Goal: Task Accomplishment & Management: Check status

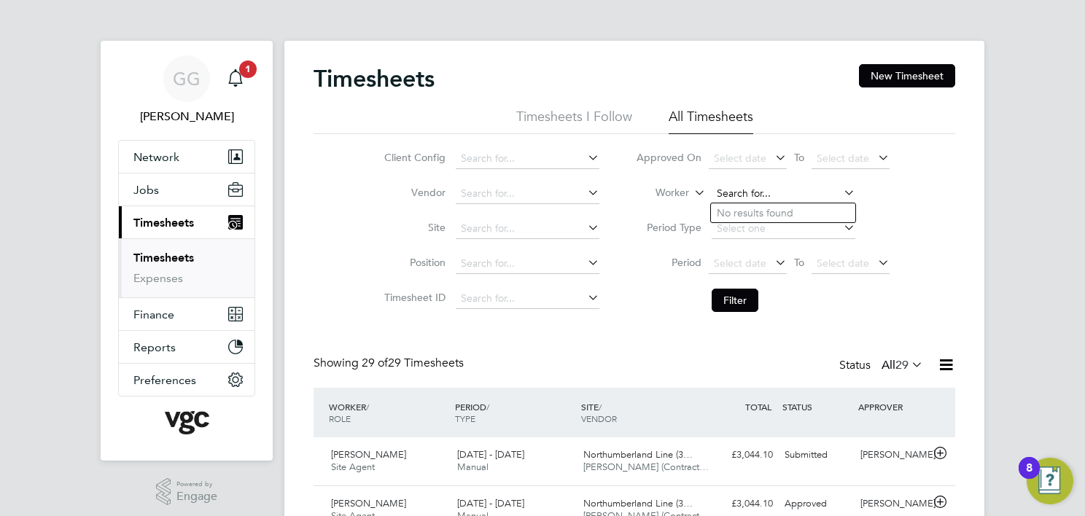
click at [747, 192] on input at bounding box center [784, 194] width 144 height 20
click at [741, 196] on input at bounding box center [784, 194] width 144 height 20
type input "[PERSON_NAME]"
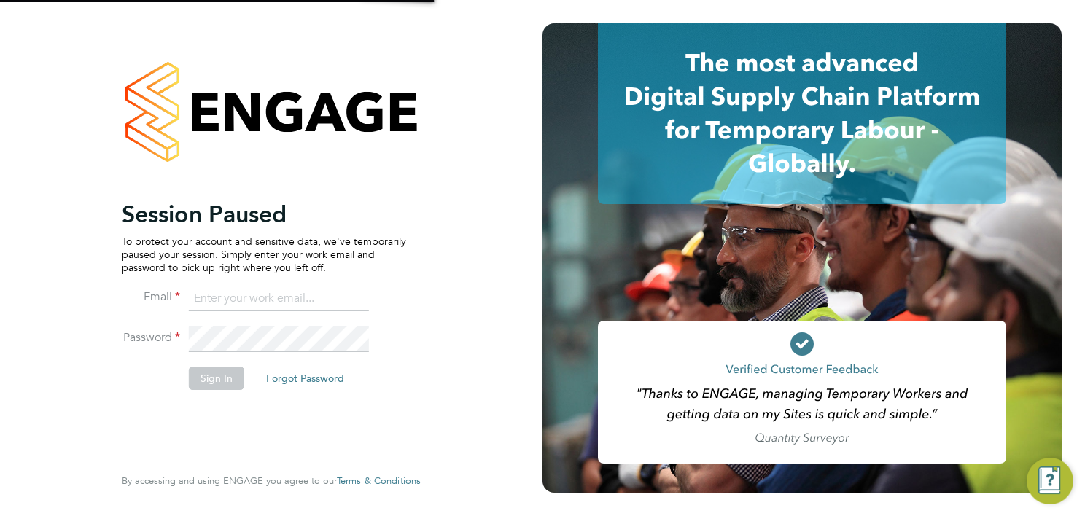
type input "gauri.gautam@vgcgroup.co.uk"
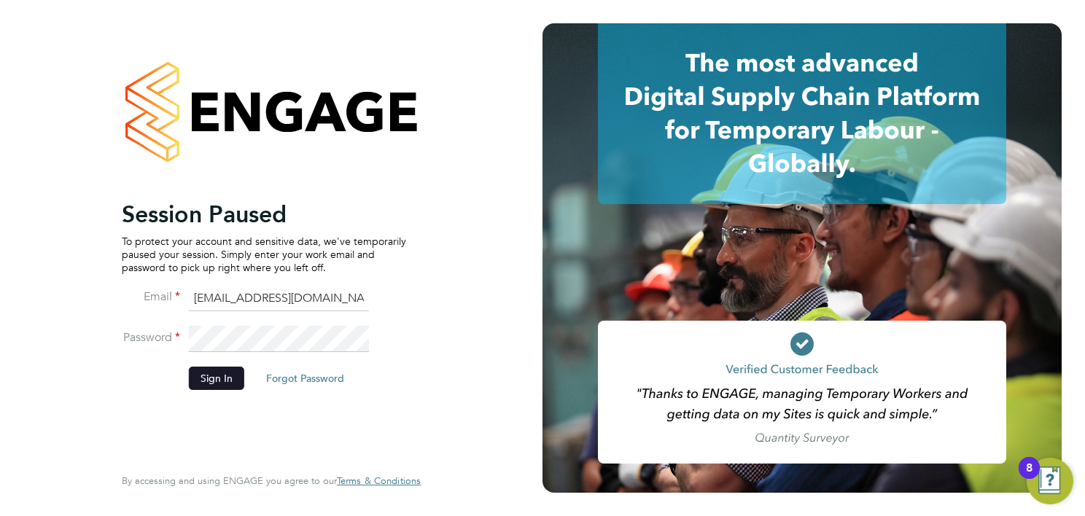
click at [239, 375] on button "Sign In" at bounding box center [216, 378] width 55 height 23
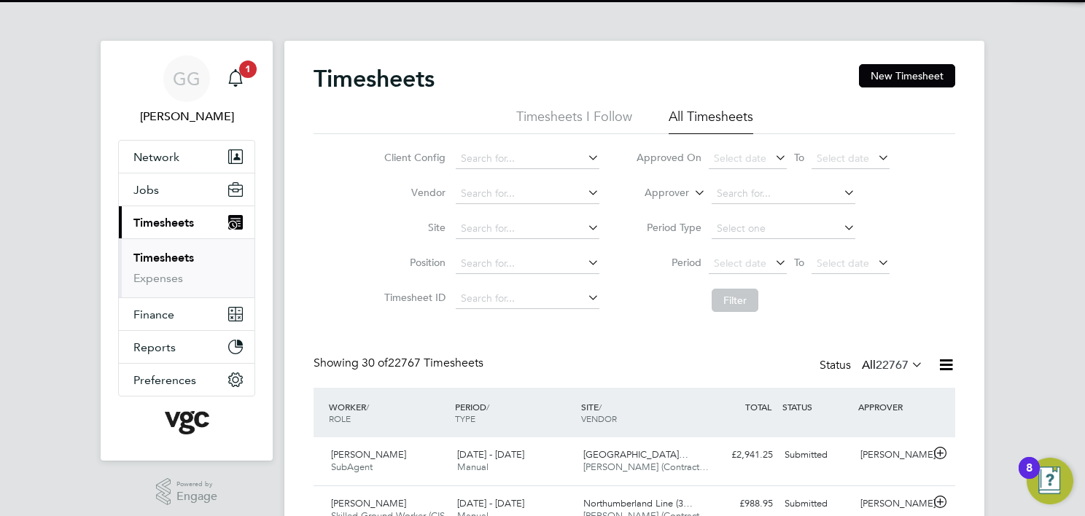
click at [690, 200] on li "Approver" at bounding box center [763, 193] width 290 height 35
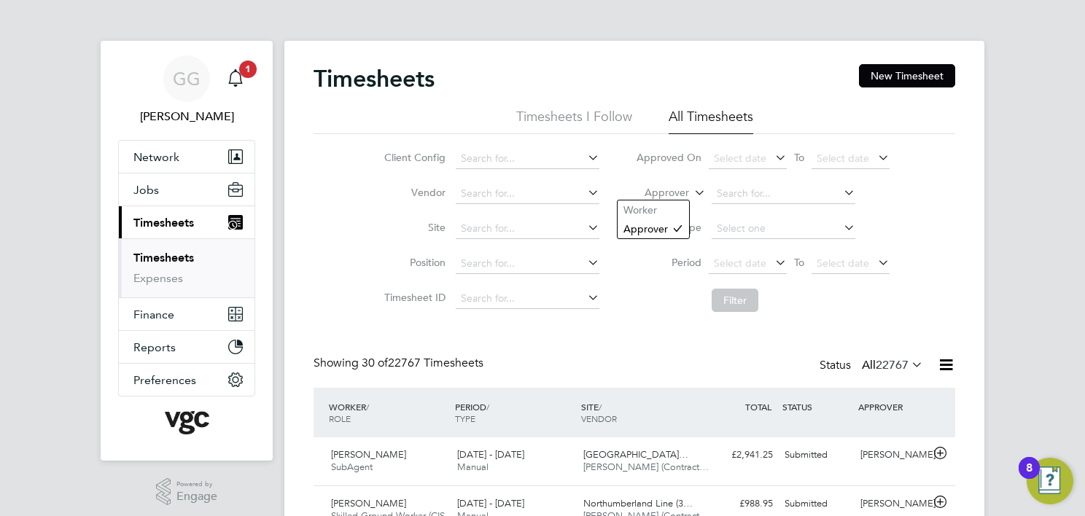
click at [685, 195] on label "Approver" at bounding box center [656, 193] width 66 height 15
click at [657, 213] on li "Worker" at bounding box center [653, 209] width 71 height 19
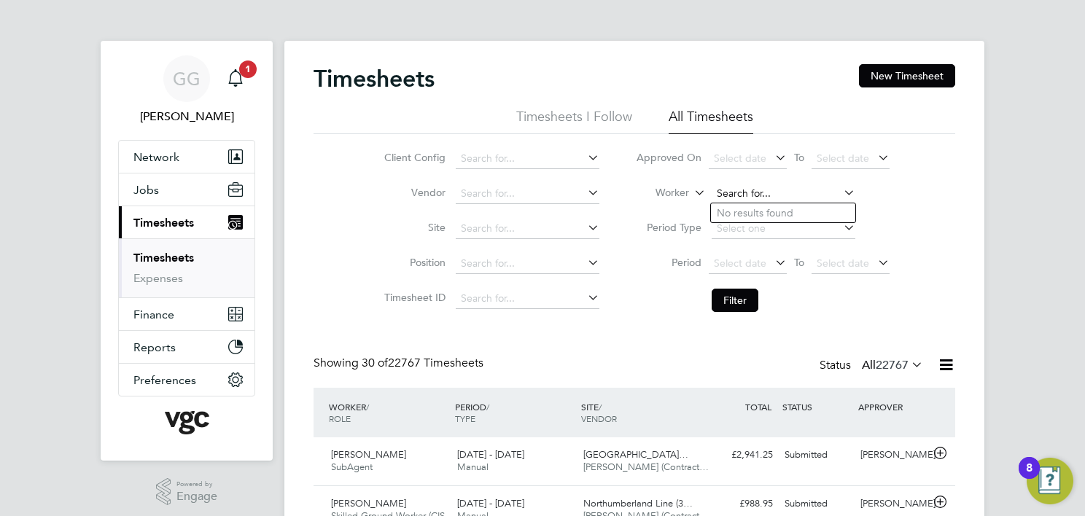
click at [787, 191] on input at bounding box center [784, 194] width 144 height 20
type input "[PERSON_NAME]"
click at [736, 306] on button "Filter" at bounding box center [735, 300] width 47 height 23
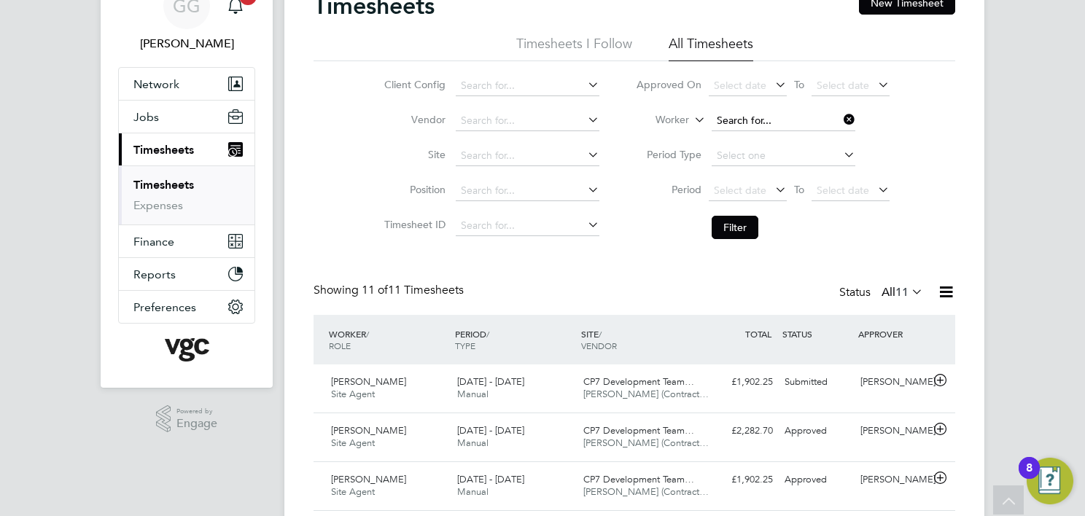
click at [768, 112] on input at bounding box center [784, 121] width 144 height 20
click at [787, 201] on li "Franc esca [PERSON_NAME]" at bounding box center [783, 200] width 145 height 20
type input "[PERSON_NAME]"
drag, startPoint x: 705, startPoint y: 239, endPoint x: 717, endPoint y: 233, distance: 13.7
click at [704, 239] on li "Filter" at bounding box center [763, 228] width 290 height 38
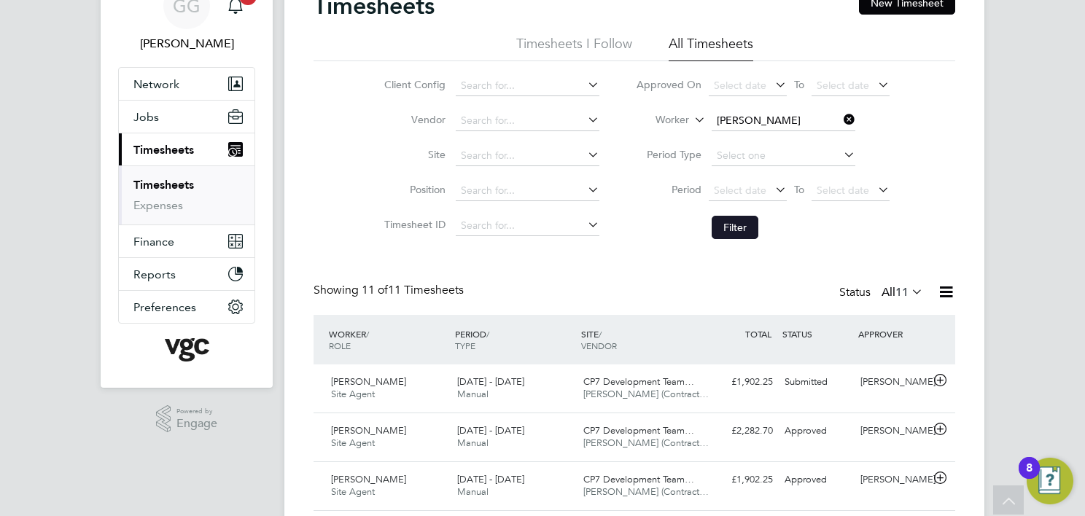
click at [723, 227] on button "Filter" at bounding box center [735, 227] width 47 height 23
click at [789, 365] on div "[PERSON_NAME] Receptionist [DATE] - [DATE] [DATE] - [DATE] Manual [GEOGRAPHIC_D…" at bounding box center [635, 389] width 642 height 48
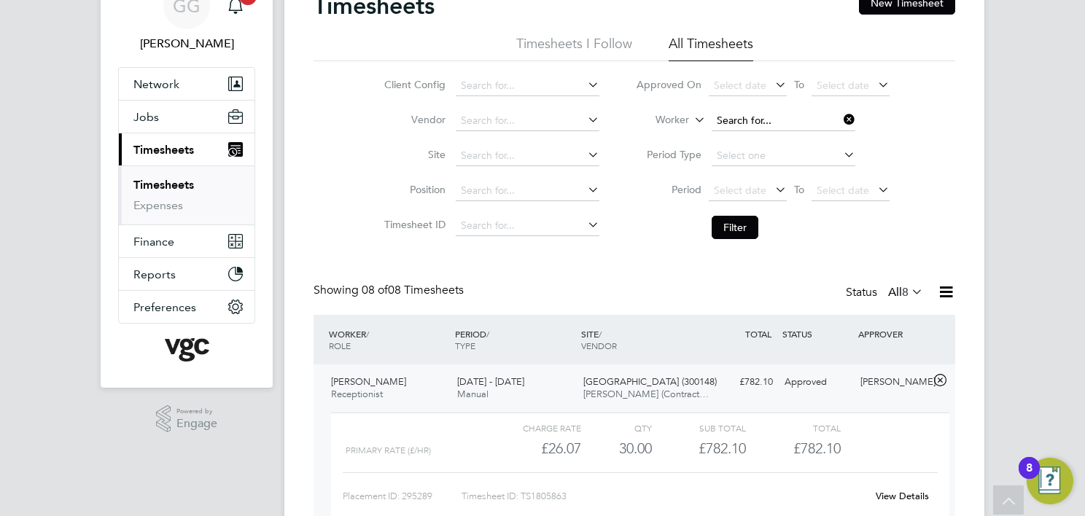
click at [766, 127] on input at bounding box center [784, 121] width 144 height 20
click at [761, 120] on input at bounding box center [784, 121] width 144 height 20
click at [784, 142] on li "[PERSON_NAME] ie [PERSON_NAME]" at bounding box center [806, 141] width 191 height 20
type input "[PERSON_NAME]"
click at [738, 228] on button "Filter" at bounding box center [735, 227] width 47 height 23
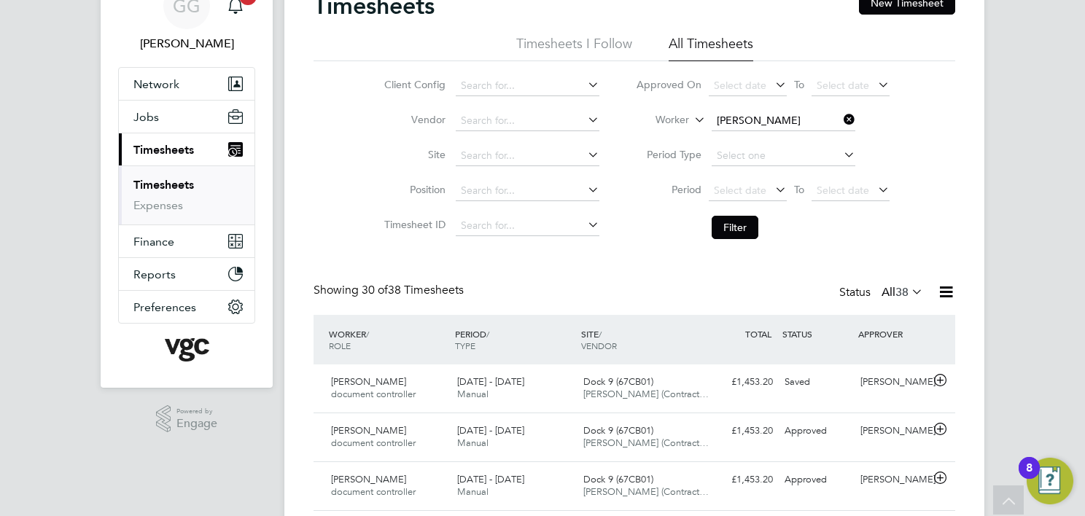
click at [739, 105] on li "Worker [PERSON_NAME]" at bounding box center [763, 121] width 290 height 35
click at [748, 114] on input at bounding box center [784, 121] width 144 height 20
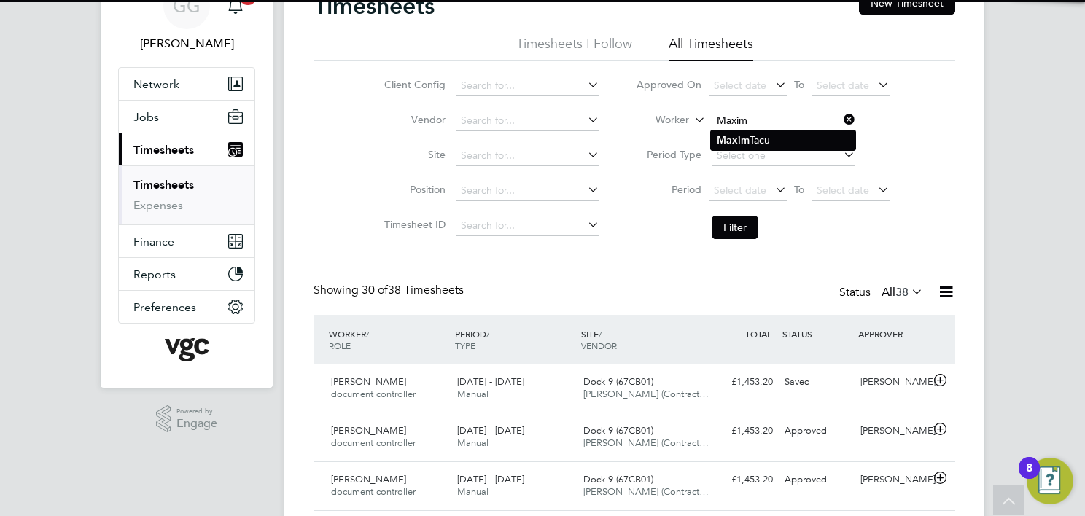
click at [775, 138] on li "[PERSON_NAME]" at bounding box center [783, 141] width 144 height 20
type input "[PERSON_NAME]"
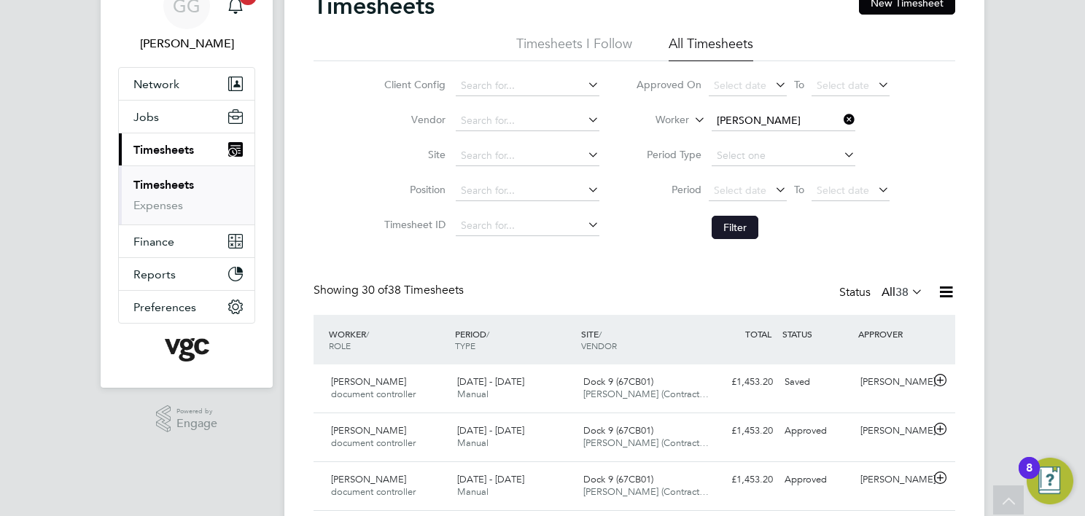
click at [741, 227] on button "Filter" at bounding box center [735, 227] width 47 height 23
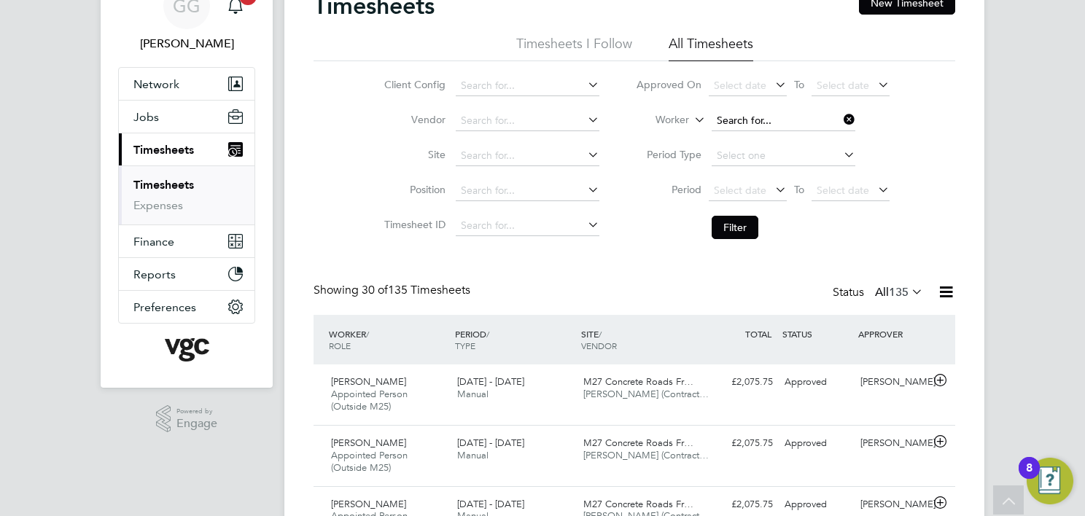
click at [761, 119] on input at bounding box center [784, 121] width 144 height 20
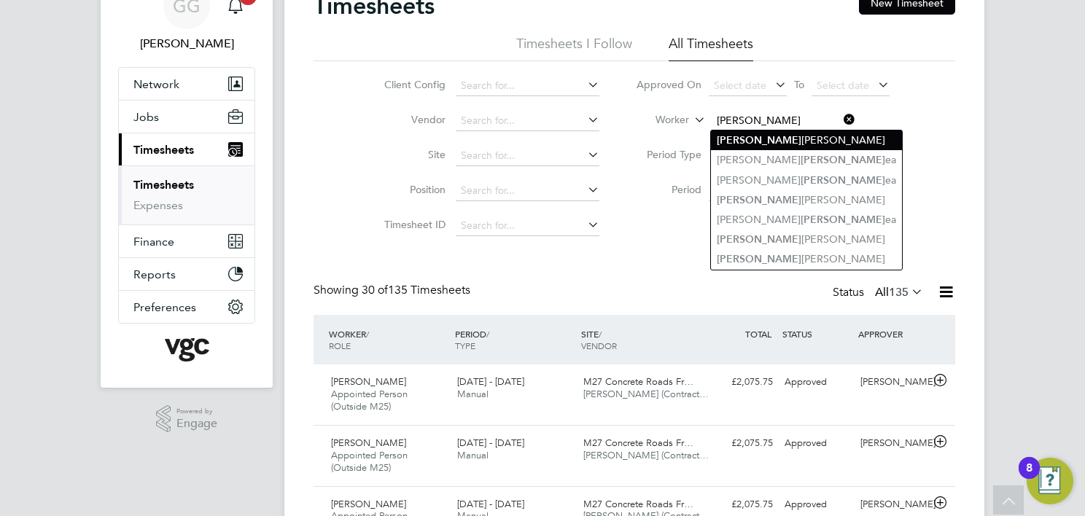
click at [776, 143] on li "[PERSON_NAME]" at bounding box center [806, 141] width 191 height 20
type input "[PERSON_NAME]"
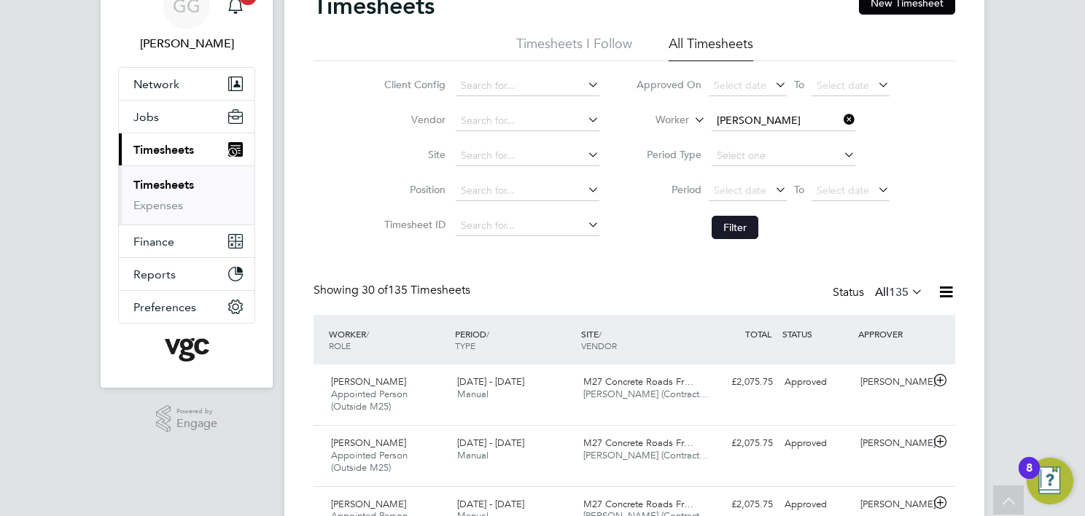
click at [743, 227] on button "Filter" at bounding box center [735, 227] width 47 height 23
click at [771, 122] on input at bounding box center [784, 121] width 144 height 20
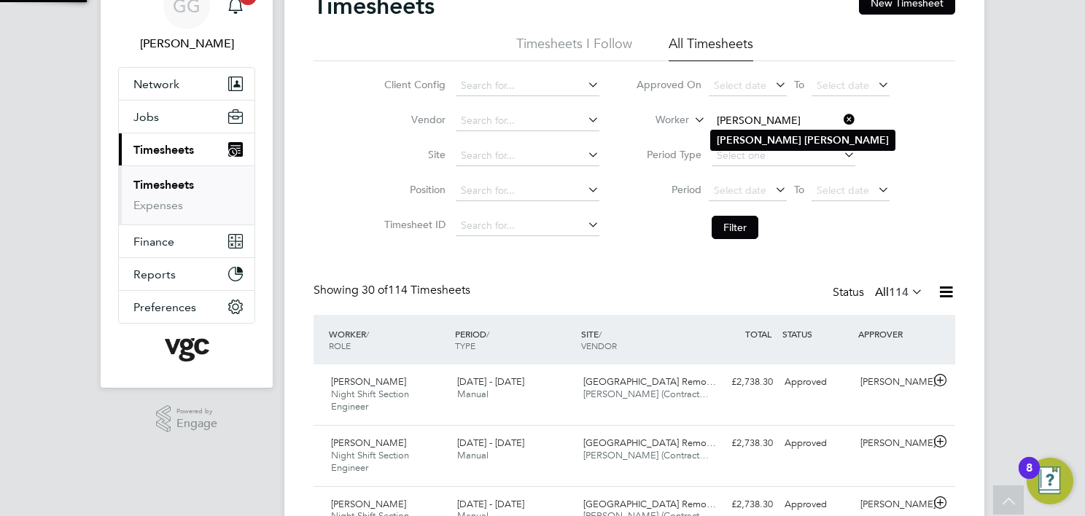
type input "[PERSON_NAME]"
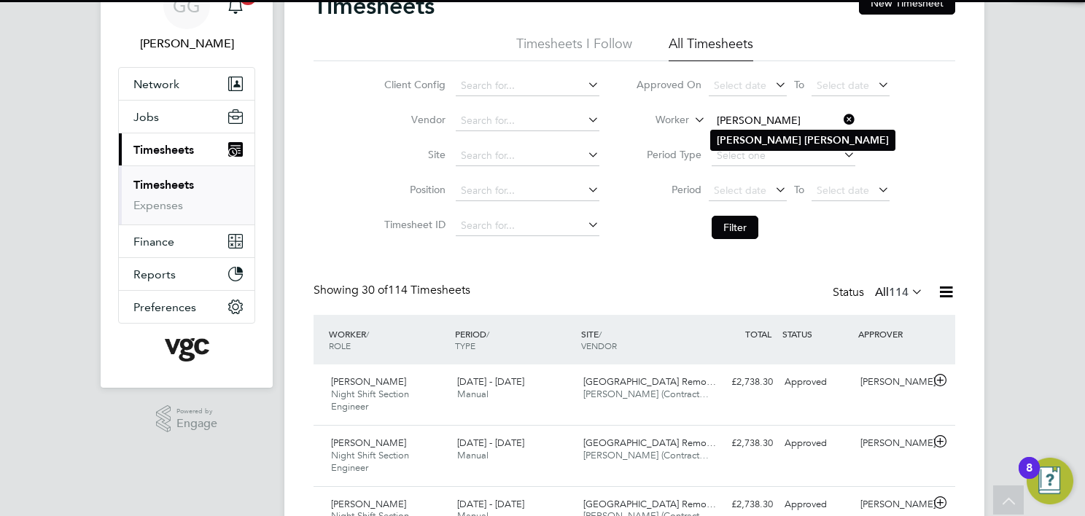
click at [741, 140] on b "[PERSON_NAME]" at bounding box center [759, 140] width 85 height 12
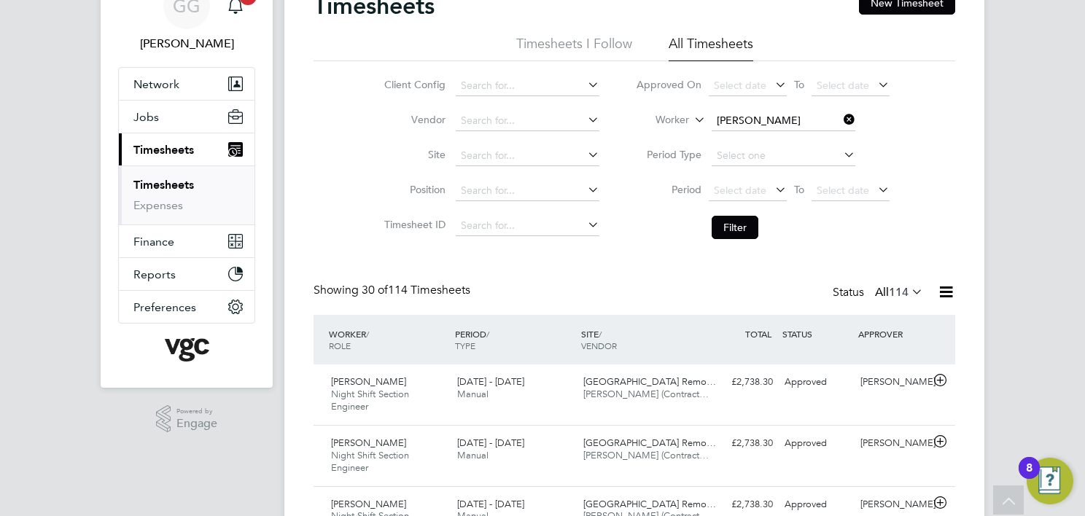
click at [717, 233] on button "Filter" at bounding box center [735, 227] width 47 height 23
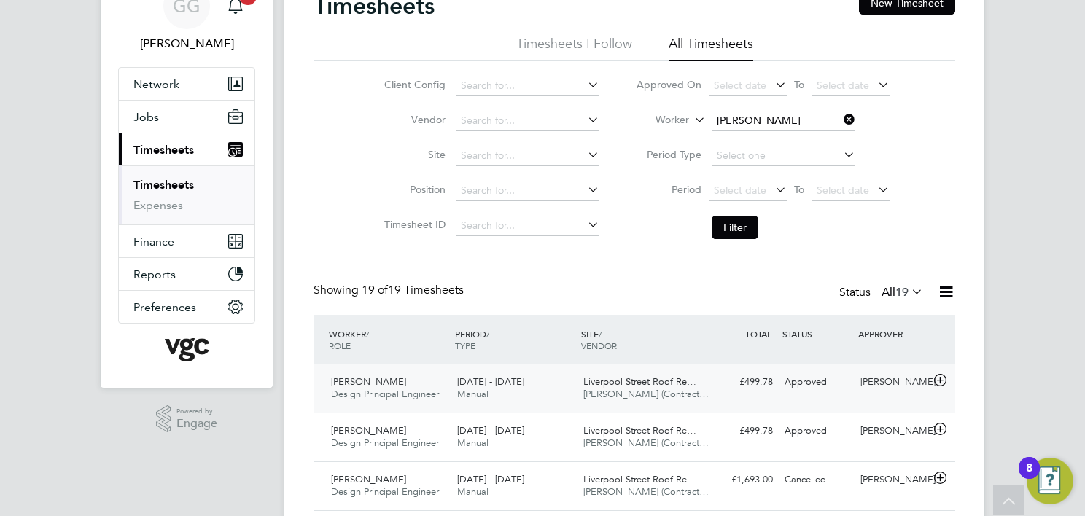
click at [607, 378] on span "Liverpool Street Roof Re…" at bounding box center [639, 381] width 113 height 12
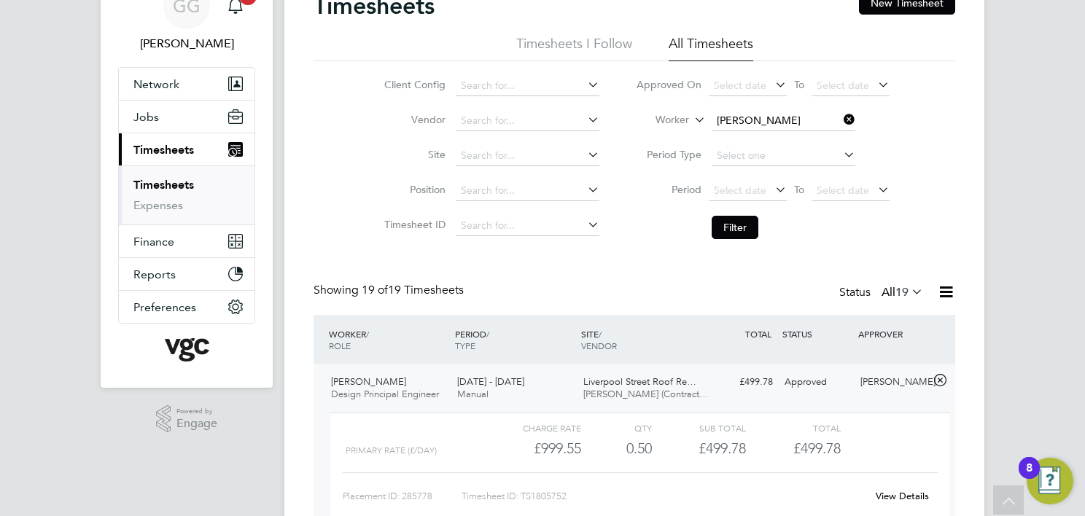
click at [885, 377] on div "[PERSON_NAME]" at bounding box center [892, 382] width 76 height 24
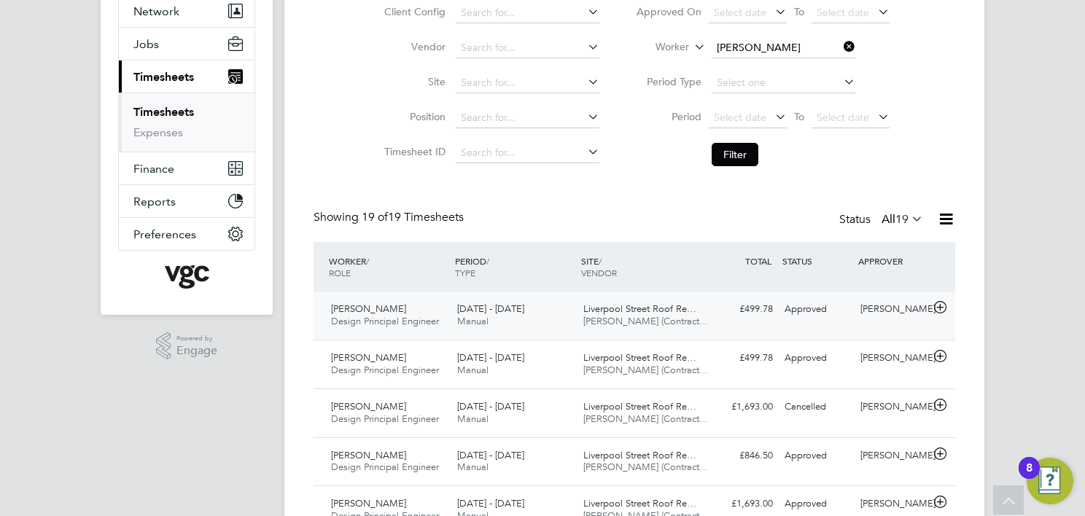
click at [764, 317] on div "£499.78 Approved" at bounding box center [741, 309] width 76 height 24
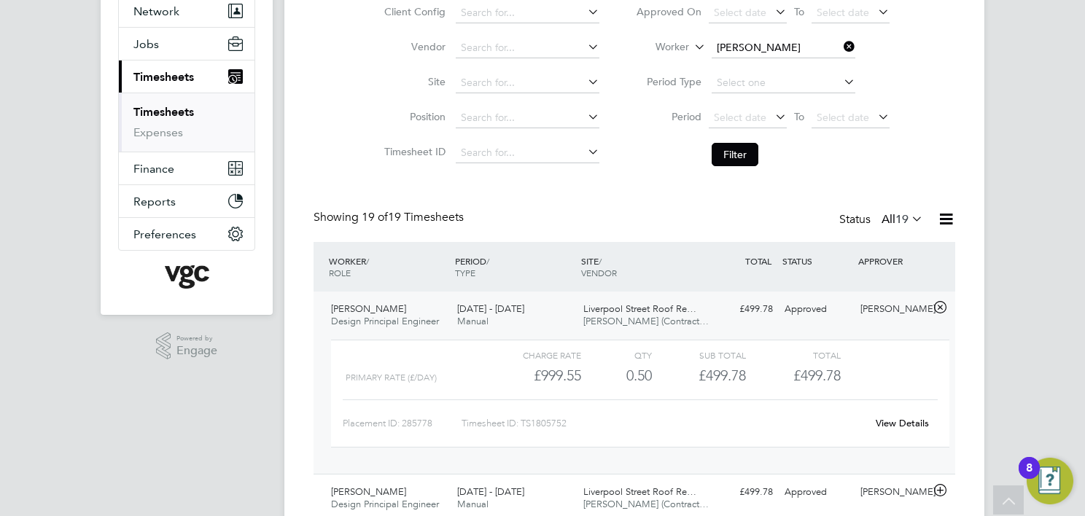
click at [878, 372] on div "Primary Rate (£/day) £999.55 0.5 0.50 1 £499.78 £499.78" at bounding box center [640, 376] width 618 height 24
click at [910, 428] on link "View Details" at bounding box center [902, 423] width 53 height 12
click at [722, 47] on input at bounding box center [784, 48] width 144 height 20
type input "Salar"
click at [750, 47] on input at bounding box center [784, 48] width 144 height 20
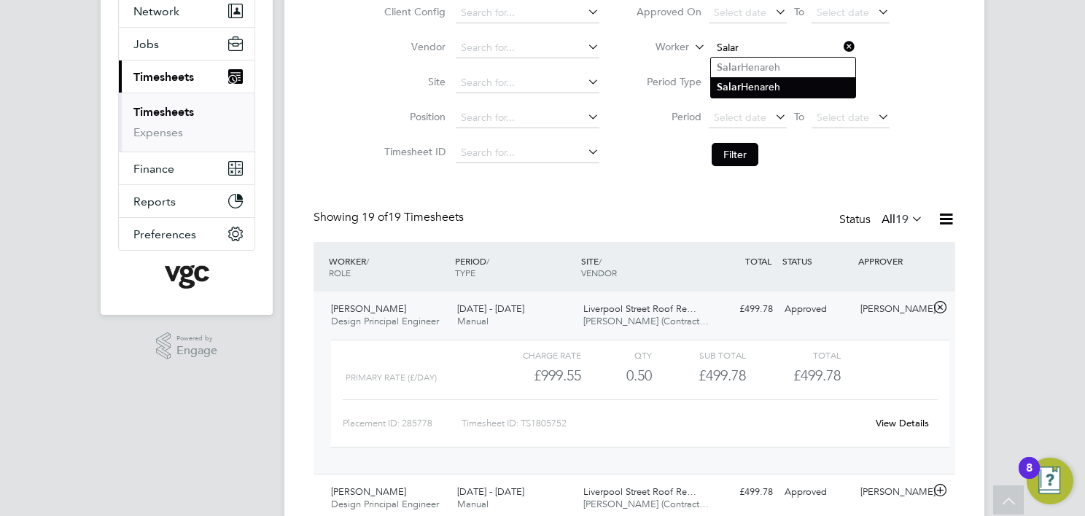
click at [763, 80] on li "Salar Henareh" at bounding box center [783, 87] width 144 height 20
type input "Salar Henareh"
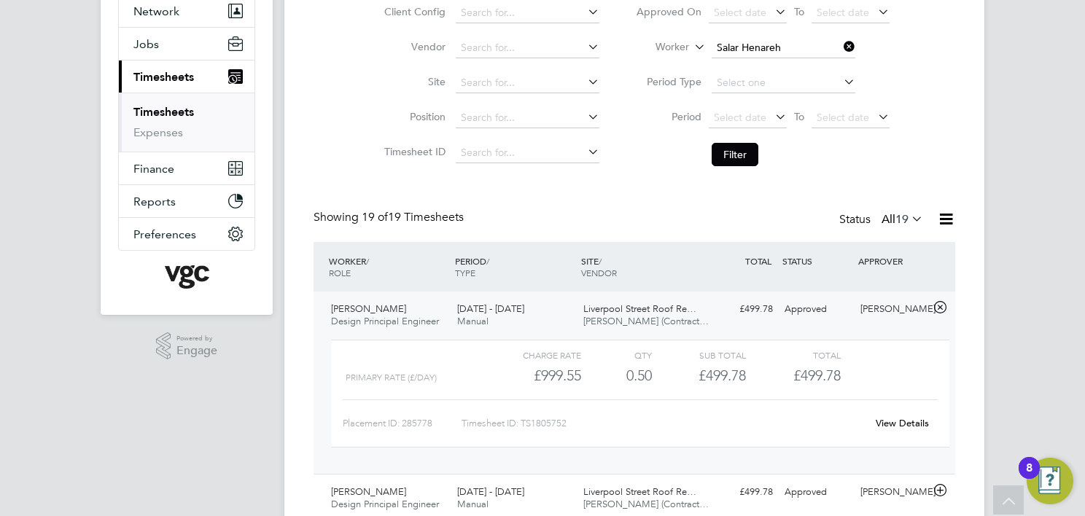
drag, startPoint x: 745, startPoint y: 155, endPoint x: 732, endPoint y: 152, distance: 13.3
click at [744, 154] on button "Filter" at bounding box center [735, 154] width 47 height 23
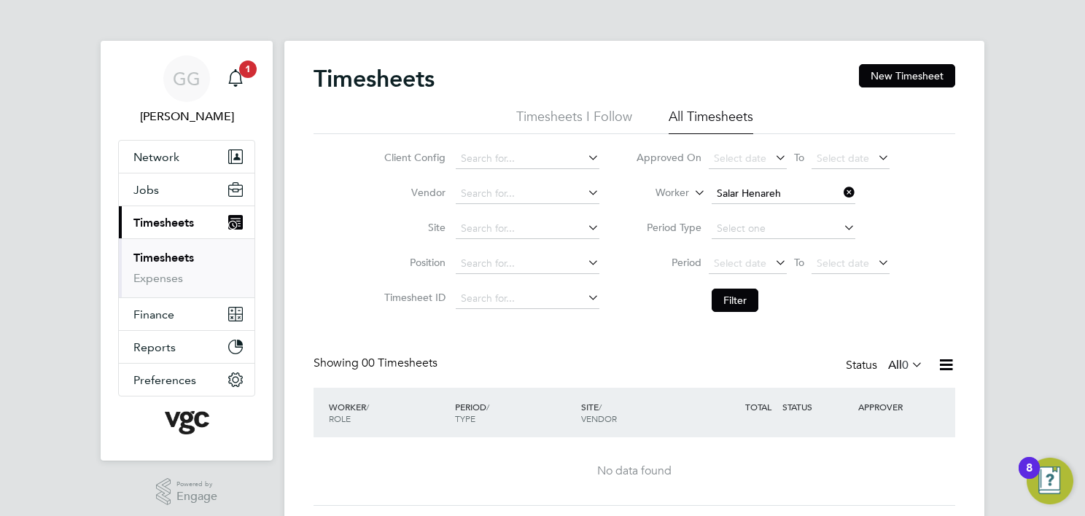
drag, startPoint x: 747, startPoint y: 204, endPoint x: 758, endPoint y: 195, distance: 14.5
click at [747, 201] on li "Worker Salar Henareh" at bounding box center [763, 193] width 290 height 35
click at [758, 189] on input at bounding box center [784, 194] width 144 height 20
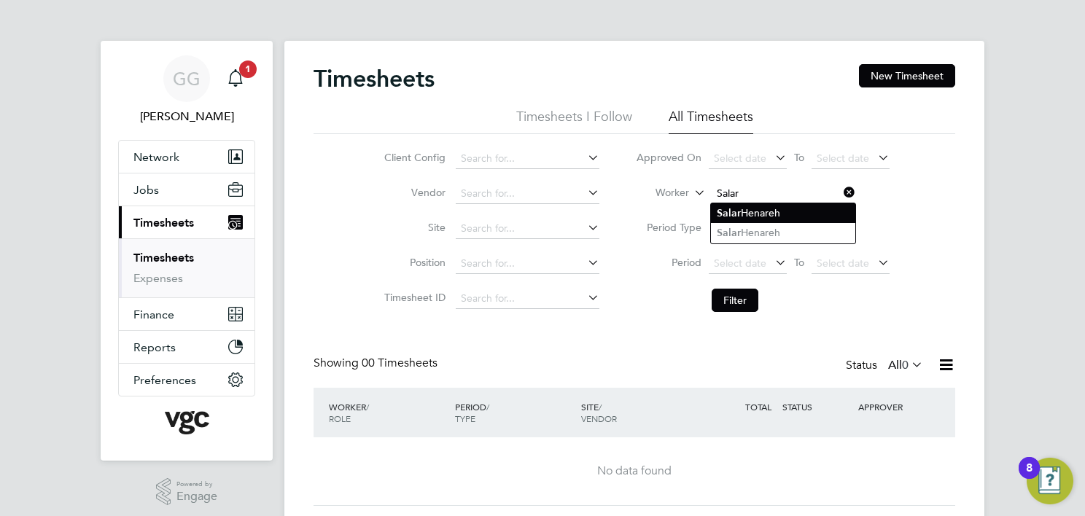
click at [725, 214] on b "Salar" at bounding box center [729, 213] width 24 height 12
type input "Salar Henareh"
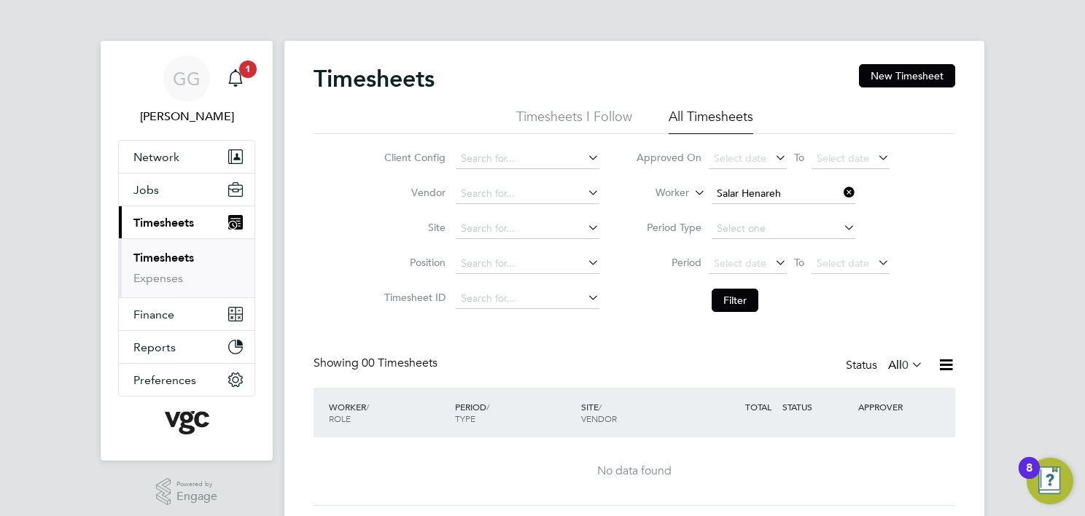
click at [744, 315] on li "Filter" at bounding box center [763, 300] width 290 height 38
click at [730, 301] on button "Filter" at bounding box center [735, 300] width 47 height 23
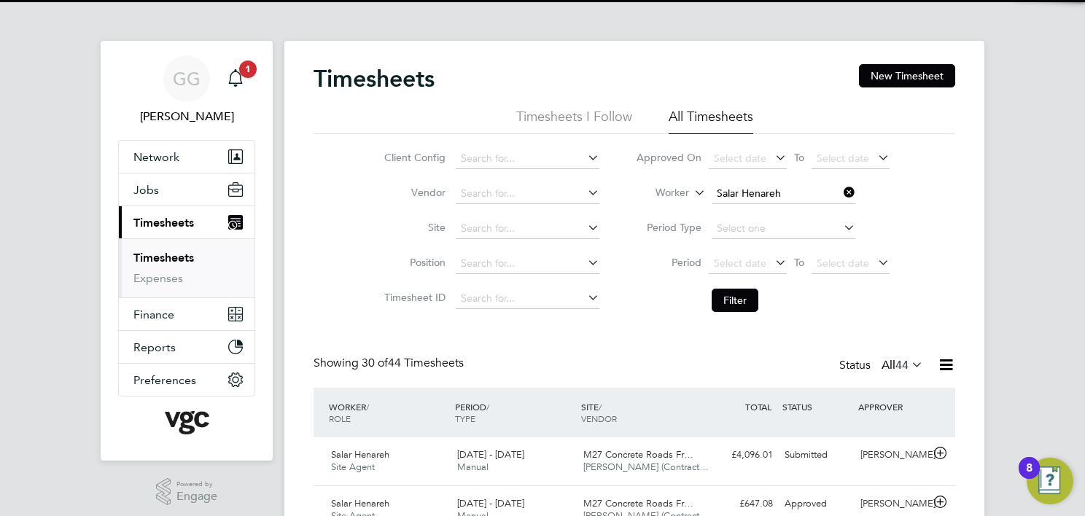
scroll to position [36, 127]
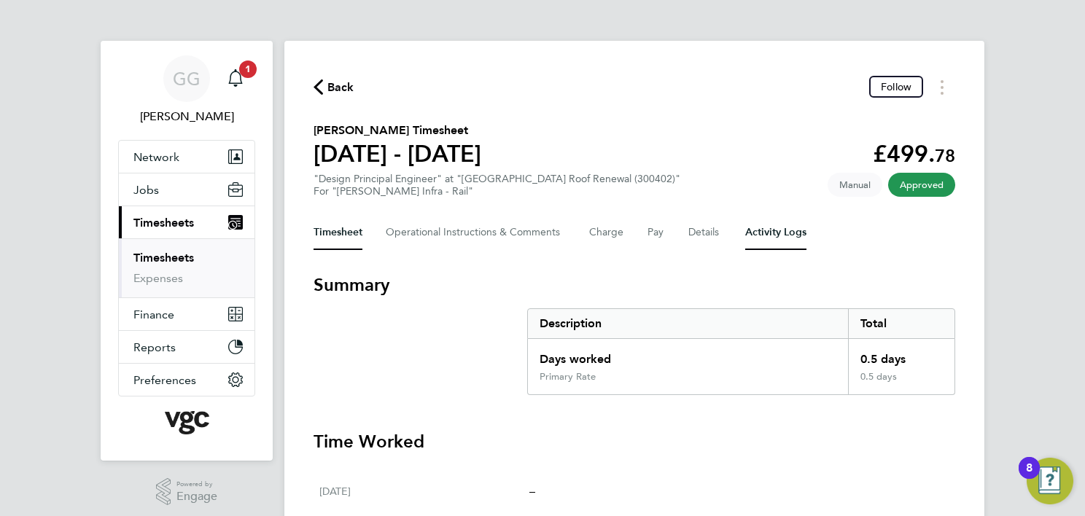
click at [782, 224] on Logs-tab "Activity Logs" at bounding box center [775, 232] width 61 height 35
